Goal: Task Accomplishment & Management: Manage account settings

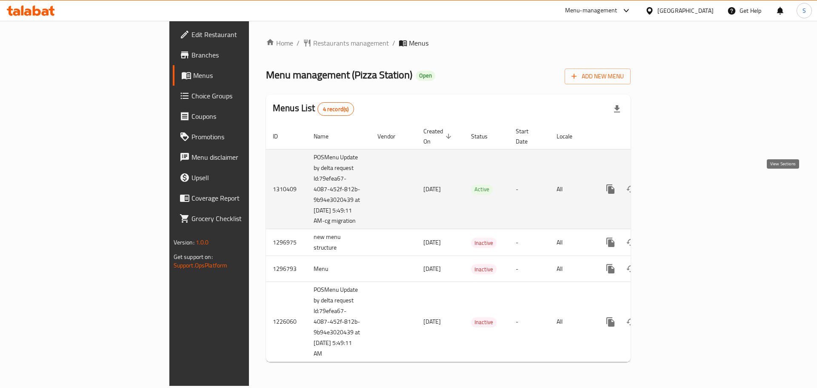
click at [675, 185] on icon "enhanced table" at bounding box center [672, 189] width 8 height 8
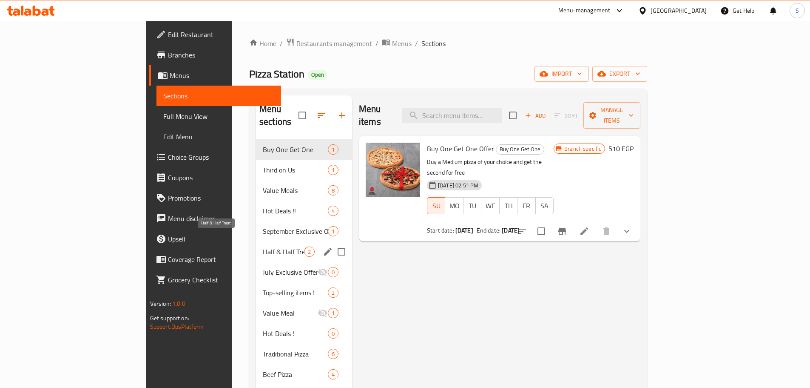
click at [263, 246] on span "Half & Half Treat" at bounding box center [283, 251] width 41 height 10
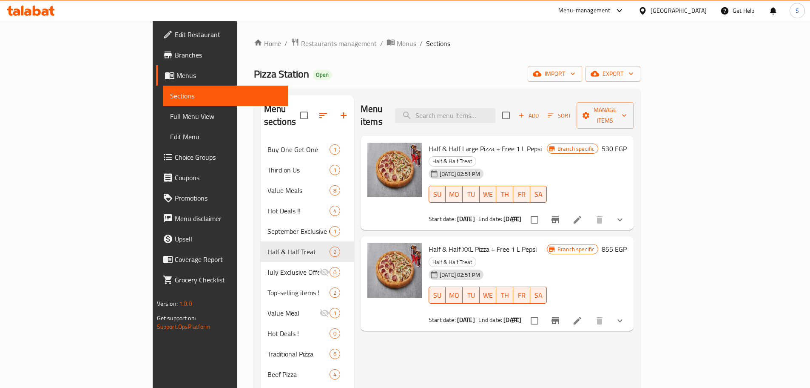
click at [175, 55] on span "Branches" at bounding box center [228, 55] width 106 height 10
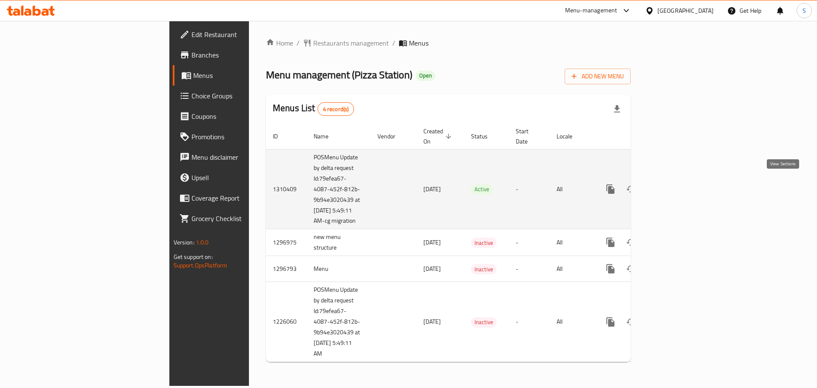
click at [677, 186] on icon "enhanced table" at bounding box center [672, 189] width 10 height 10
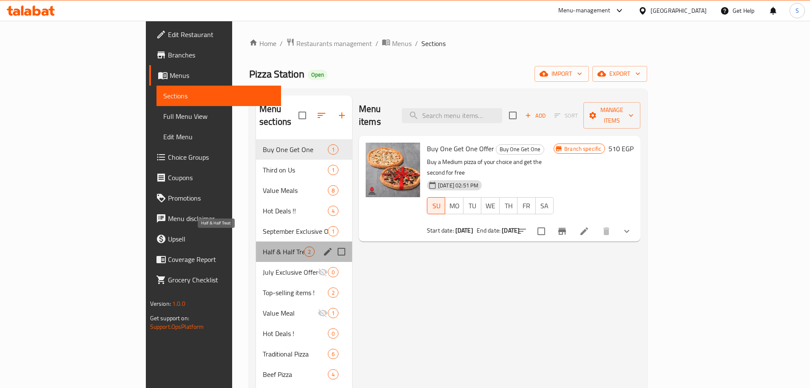
click at [263, 246] on span "Half & Half Treat" at bounding box center [283, 251] width 41 height 10
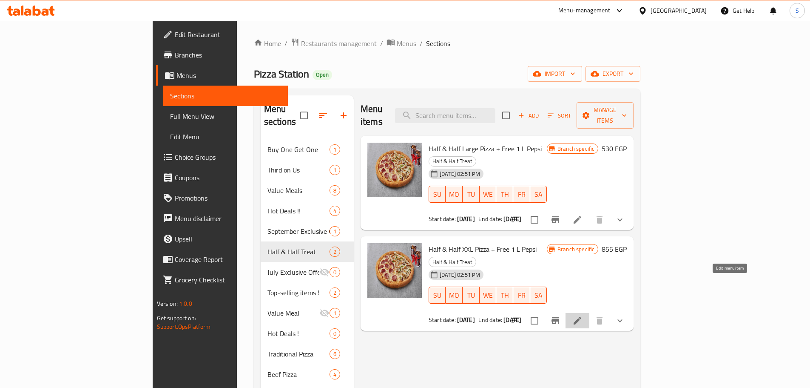
click at [583, 315] on icon at bounding box center [578, 320] width 10 height 10
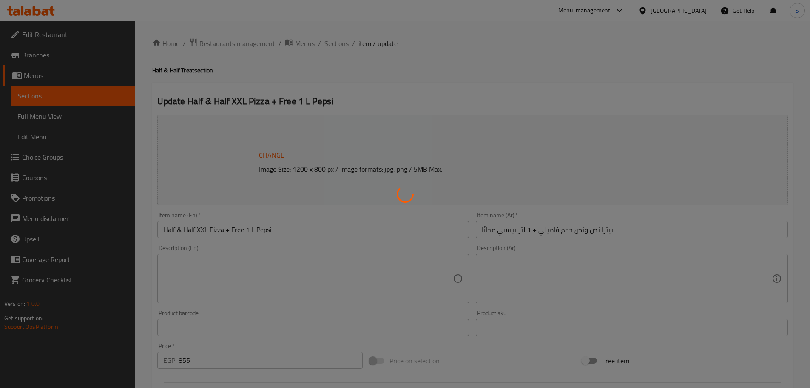
type input "اختيارات النص الاول:"
type input "1"
type input "اختيارك من الأطراف"
type input "1"
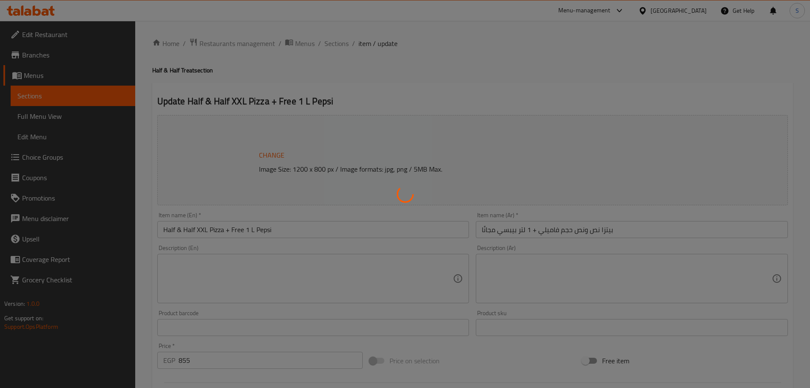
type input "1"
type input "اضافات"
type input "0"
type input "10"
type input "اختيارات النص الثاني:"
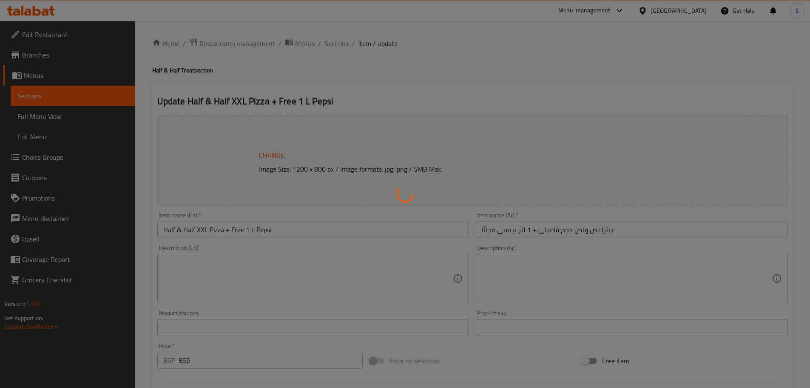
type input "1"
type input "اختيارك من الأطراف"
type input "1"
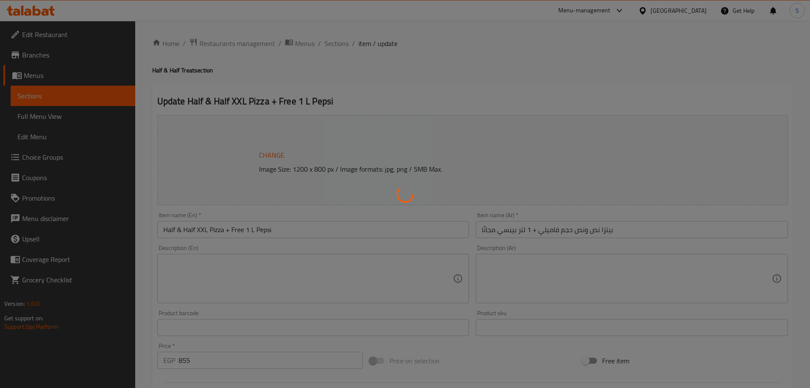
type input "اضافات"
type input "0"
type input "10"
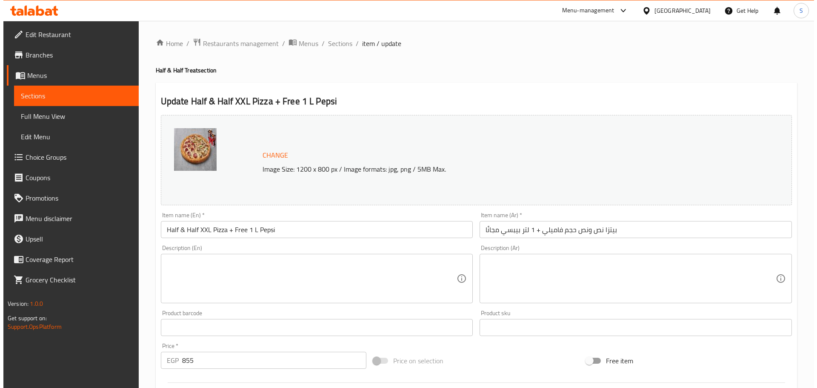
scroll to position [255, 0]
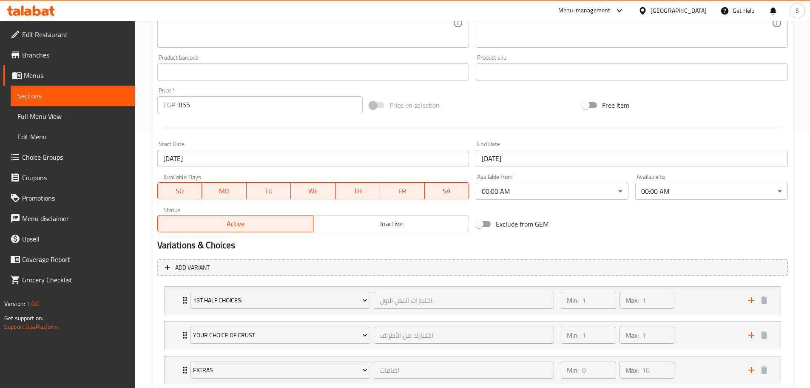
click at [519, 161] on input "[DATE]" at bounding box center [632, 158] width 312 height 17
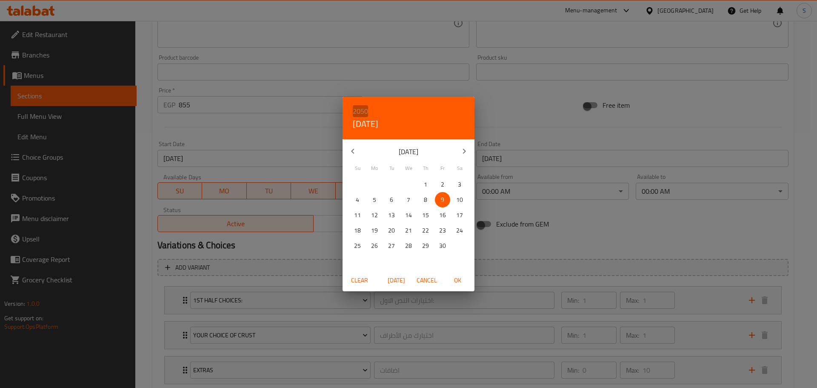
click at [361, 112] on h6 "2050" at bounding box center [360, 111] width 15 height 12
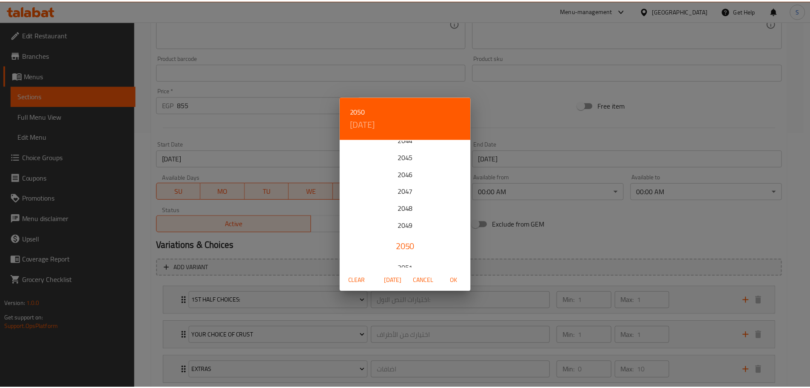
scroll to position [289, 0]
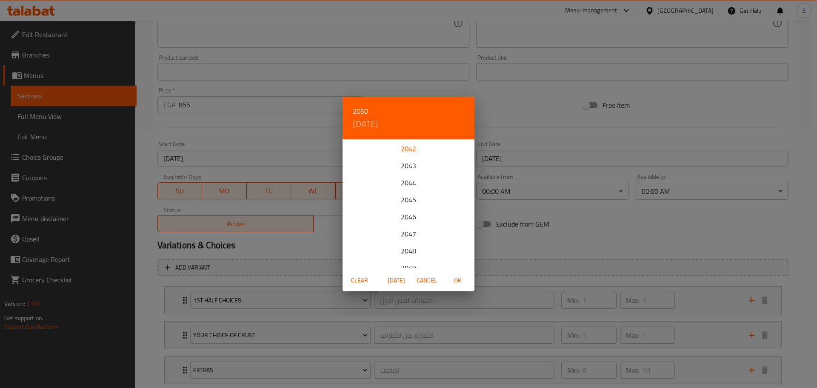
click at [408, 146] on div "2042" at bounding box center [408, 148] width 132 height 17
click at [391, 242] on p "30" at bounding box center [391, 245] width 7 height 11
click at [463, 278] on span "OK" at bounding box center [457, 280] width 20 height 11
type input "[DATE]"
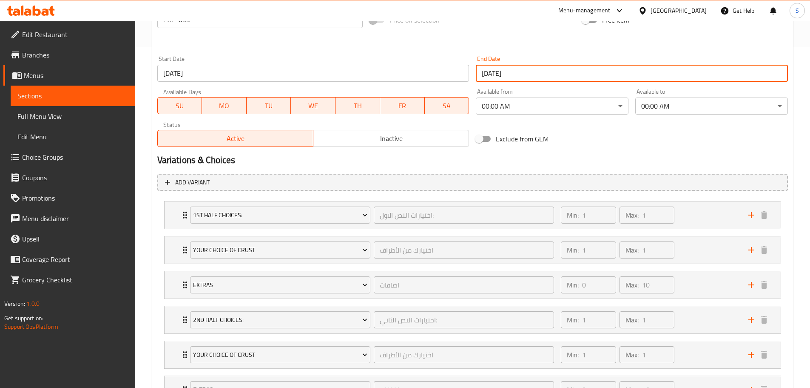
scroll to position [414, 0]
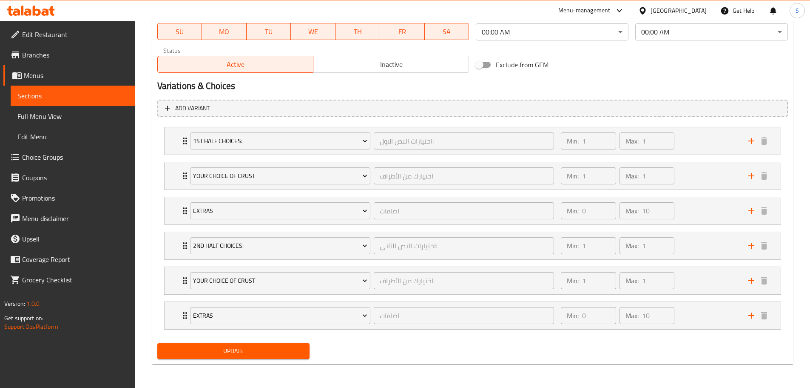
click at [238, 353] on span "Update" at bounding box center [233, 350] width 139 height 11
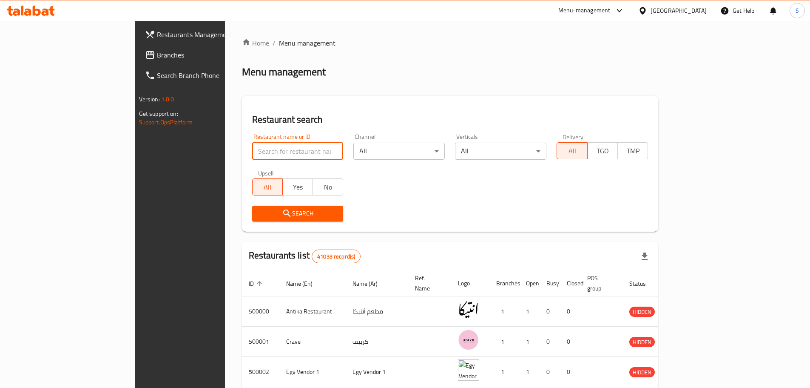
click at [252, 145] on input "search" at bounding box center [297, 150] width 91 height 17
paste input "625875"
type input "625875"
click button "Search" at bounding box center [297, 213] width 91 height 16
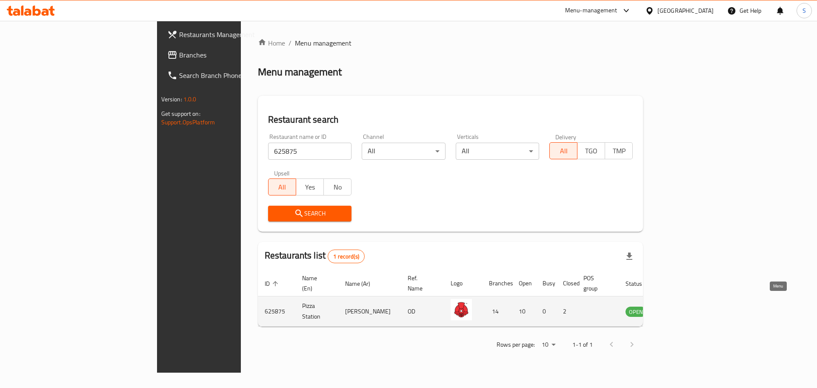
click at [680, 308] on icon "enhanced table" at bounding box center [674, 311] width 9 height 7
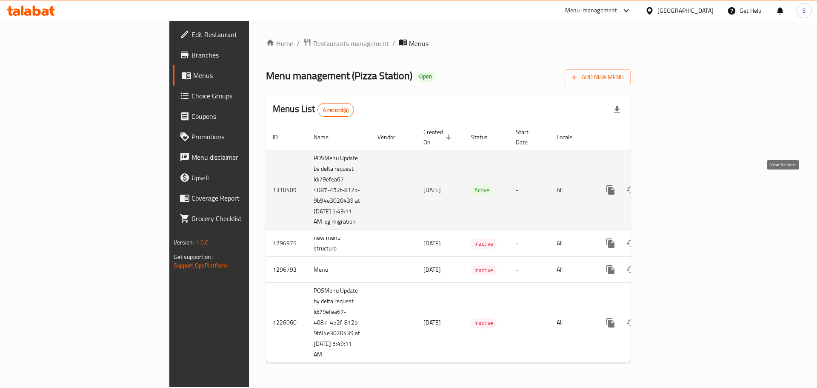
click at [675, 188] on icon "enhanced table" at bounding box center [672, 190] width 8 height 8
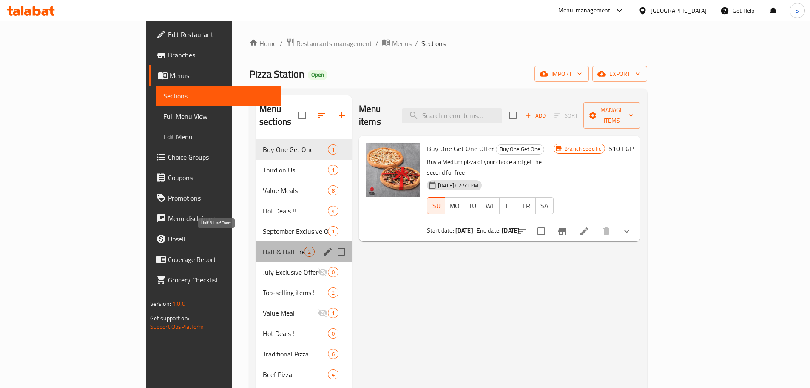
click at [263, 246] on span "Half & Half Treat" at bounding box center [283, 251] width 41 height 10
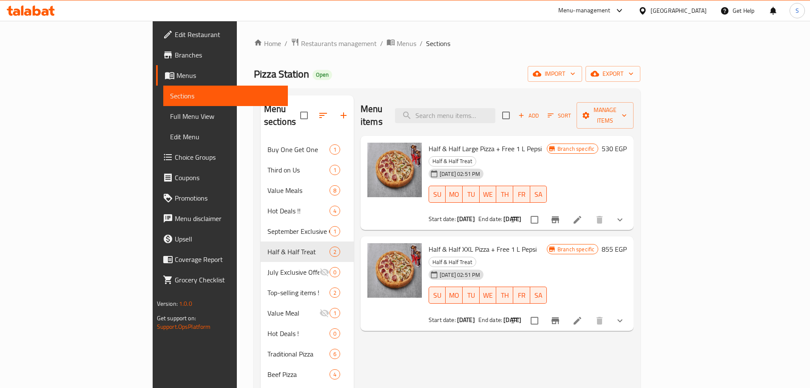
click at [175, 56] on span "Branches" at bounding box center [228, 55] width 106 height 10
